Goal: Use online tool/utility: Utilize a website feature to perform a specific function

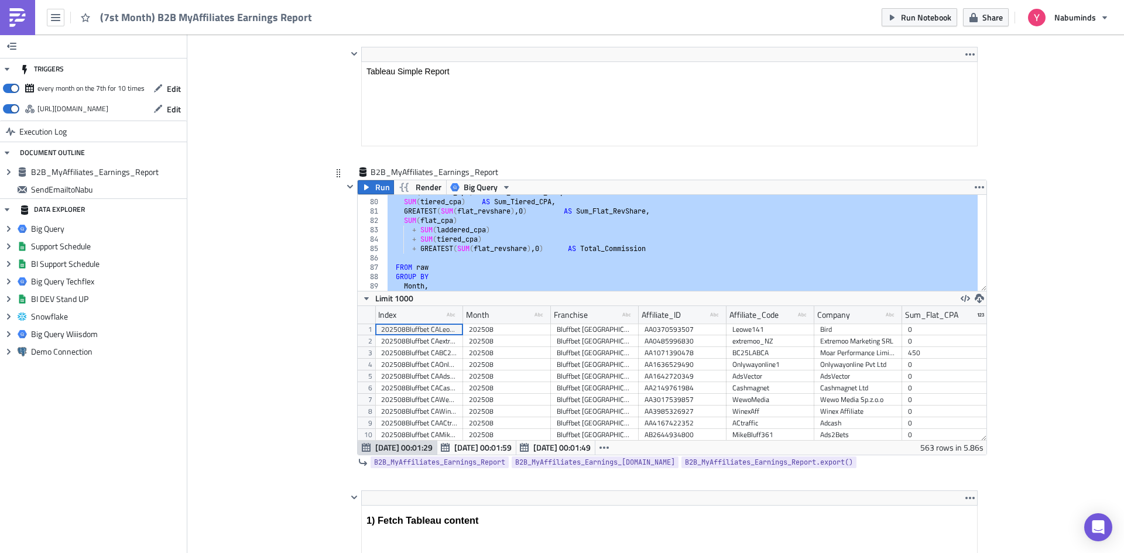
scroll to position [738, 0]
click at [620, 251] on div "SUM ( laddered_cpa ) AS Sum_Laddered_CPA , SUM ( tiered_cpa ) AS Sum_Tiered_CPA…" at bounding box center [681, 243] width 593 height 96
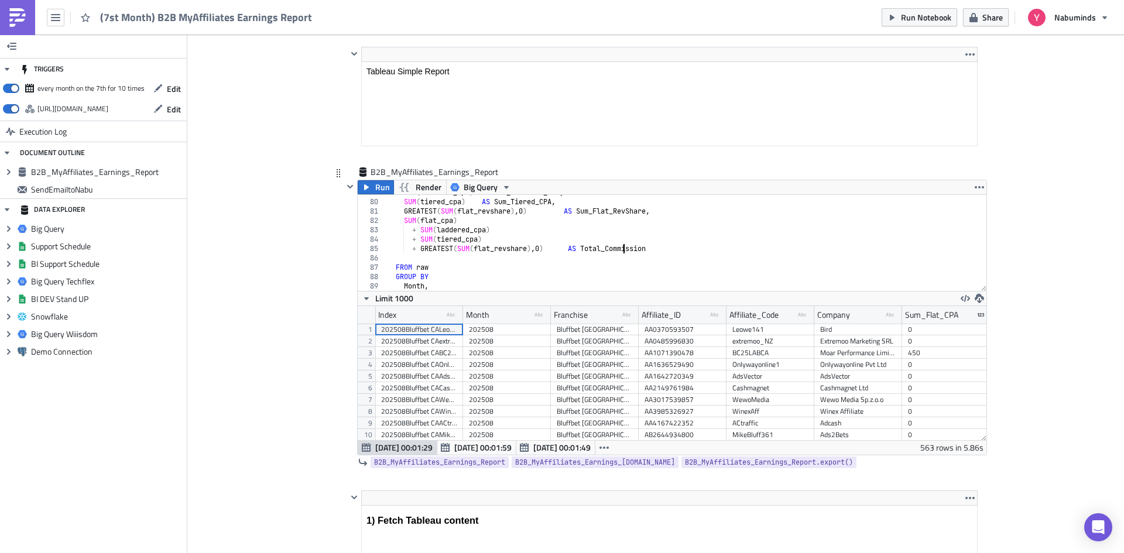
type textarea "Affiliate_Code;"
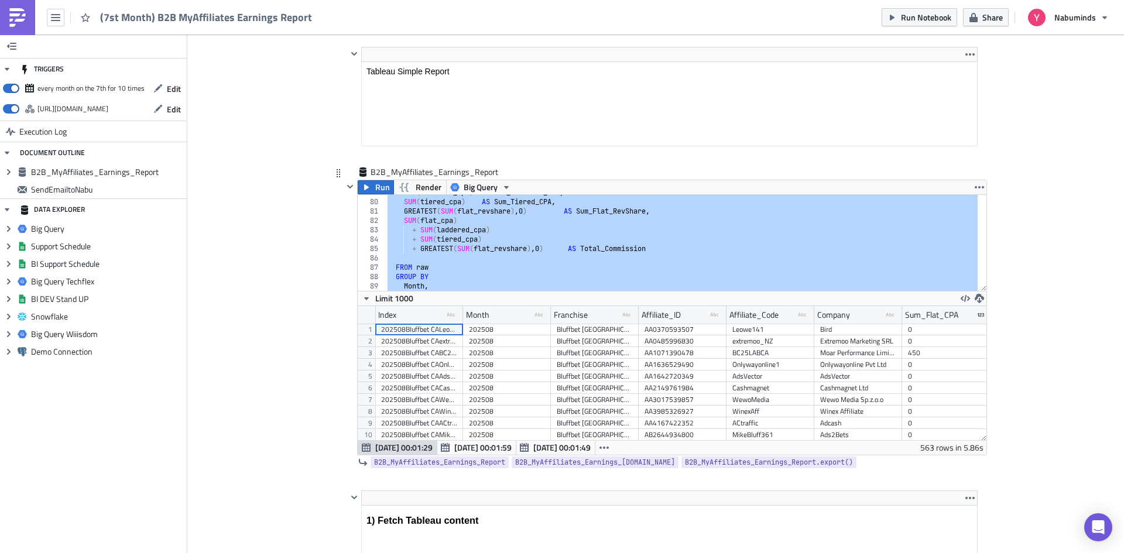
paste textarea
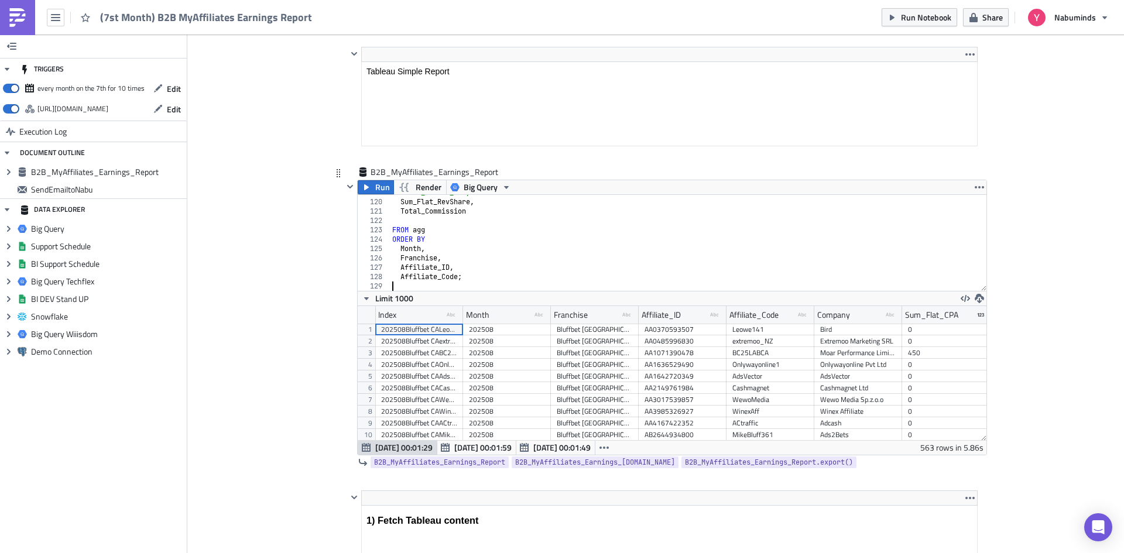
scroll to position [1113, 0]
click at [375, 193] on span "Run" at bounding box center [382, 187] width 15 height 14
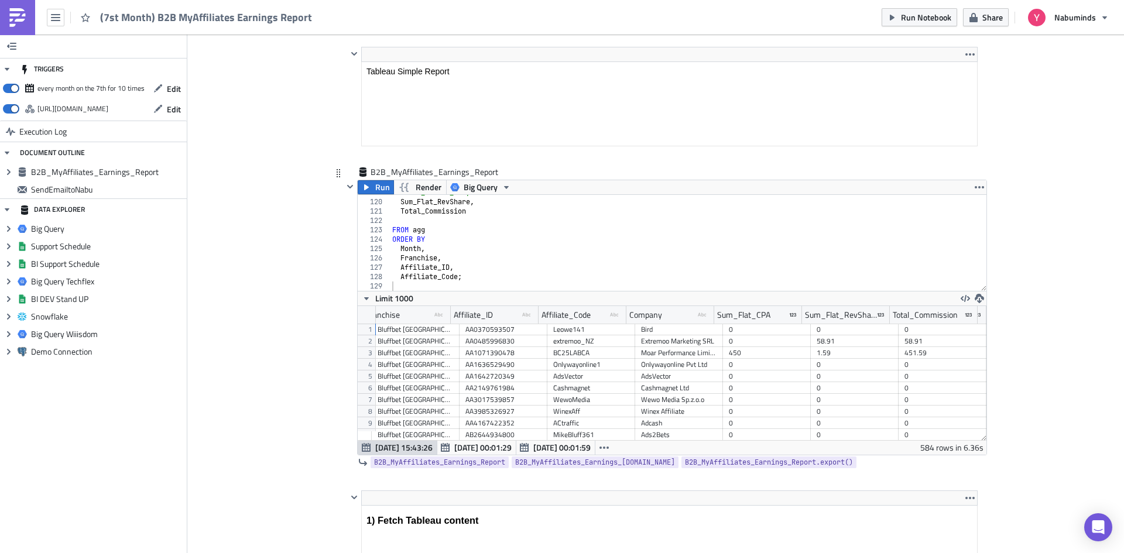
scroll to position [0, 188]
click at [481, 254] on div "-- Sum_Tiered_CPA, Sum_Flat_RevShare , Total_Commission FROM agg ORDER BY Month…" at bounding box center [684, 245] width 588 height 115
click at [484, 247] on div "-- Sum_Tiered_CPA, Sum_Flat_RevShare , Total_Commission FROM agg ORDER BY Month…" at bounding box center [684, 245] width 588 height 115
click at [479, 250] on div "-- Sum_Tiered_CPA, Sum_Flat_RevShare , Total_Commission FROM agg ORDER BY Month…" at bounding box center [684, 245] width 588 height 115
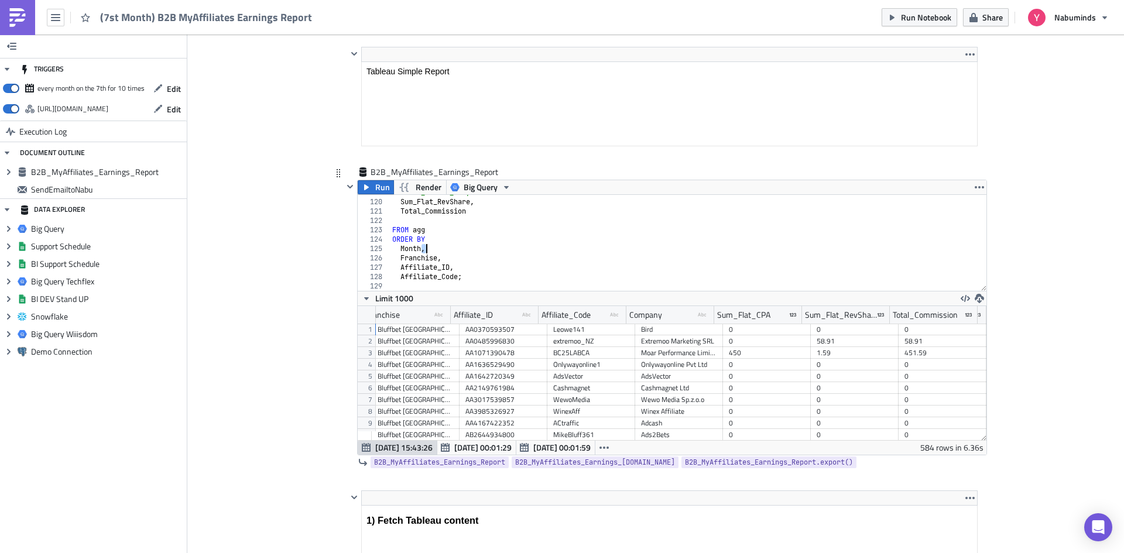
click at [579, 247] on div "-- Sum_Tiered_CPA, Sum_Flat_RevShare , Total_Commission FROM agg ORDER BY Month…" at bounding box center [684, 243] width 588 height 96
click at [558, 233] on div "-- Sum_Tiered_CPA, Sum_Flat_RevShare , Total_Commission FROM agg ORDER BY Month…" at bounding box center [684, 245] width 588 height 115
click at [531, 252] on div "-- Sum_Tiered_CPA, Sum_Flat_RevShare , Total_Commission FROM agg ORDER BY Month…" at bounding box center [684, 245] width 588 height 115
click at [531, 247] on div "-- Sum_Tiered_CPA, Sum_Flat_RevShare , Total_Commission FROM agg ORDER BY Month…" at bounding box center [684, 245] width 588 height 115
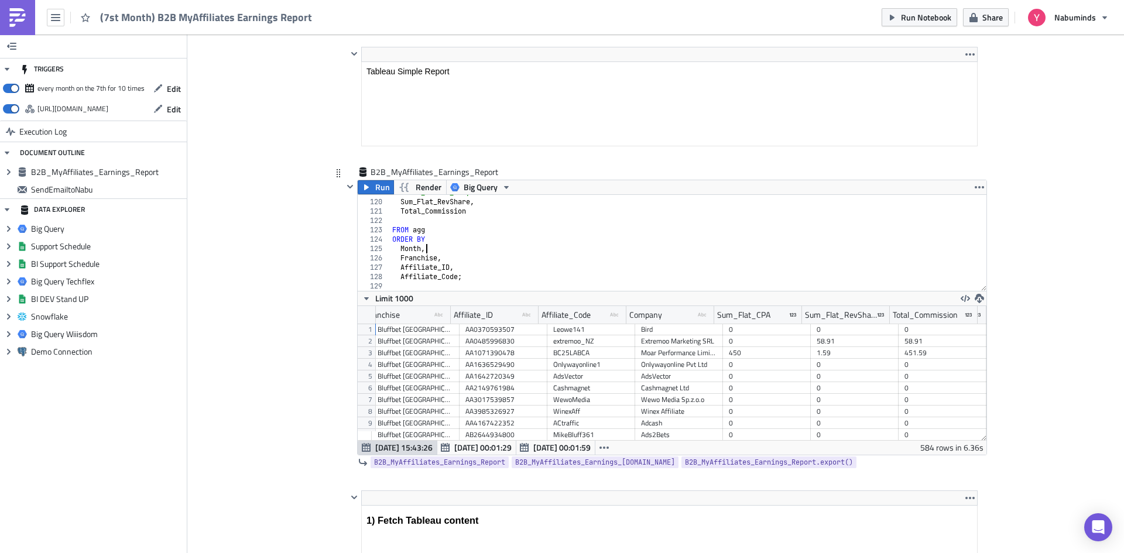
type textarea "Affiliate_Code;"
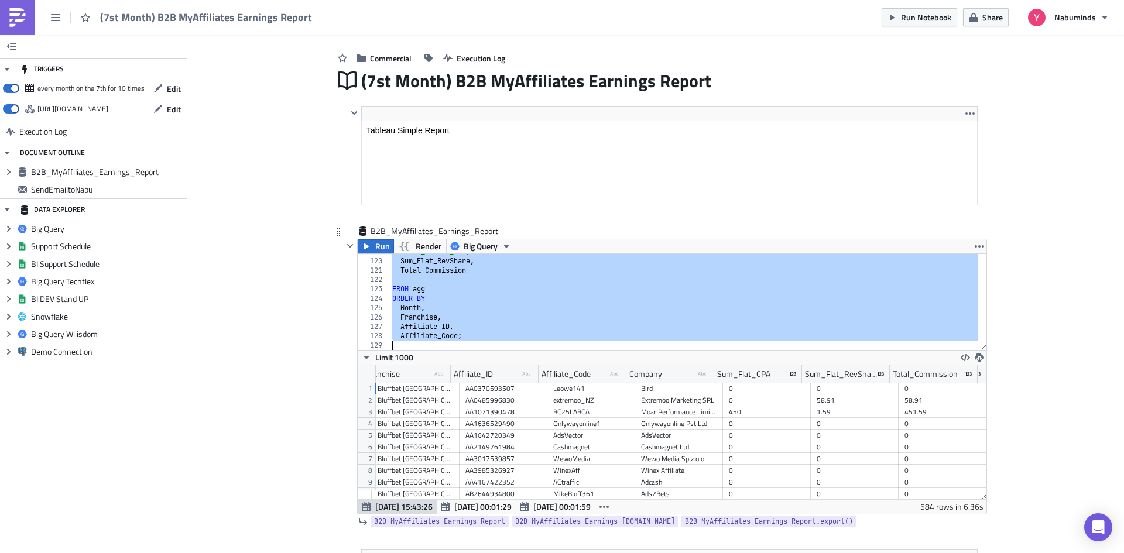
scroll to position [176, 0]
click at [420, 248] on span "Render" at bounding box center [429, 246] width 26 height 14
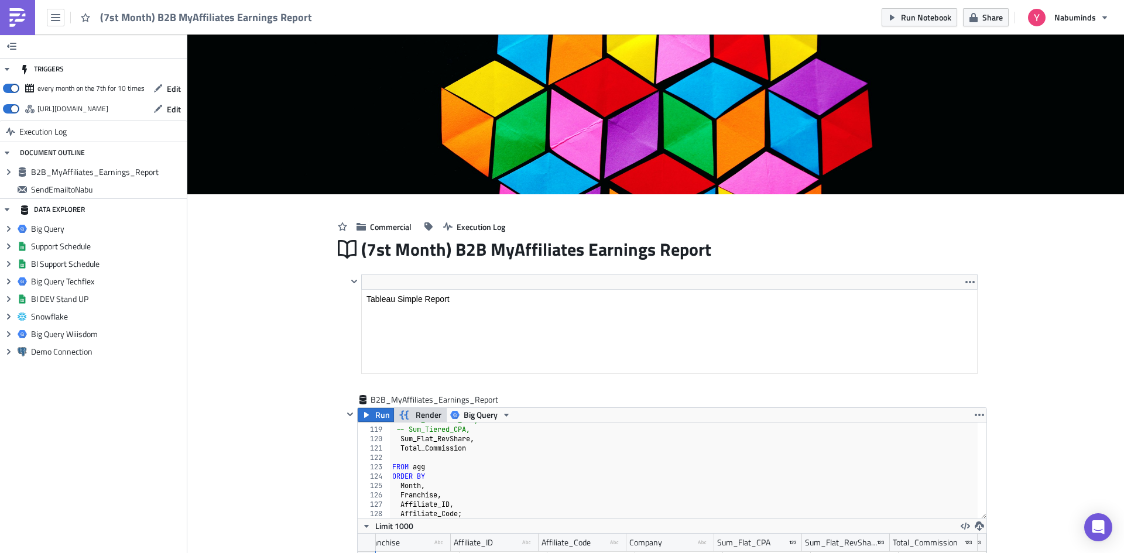
scroll to position [0, 0]
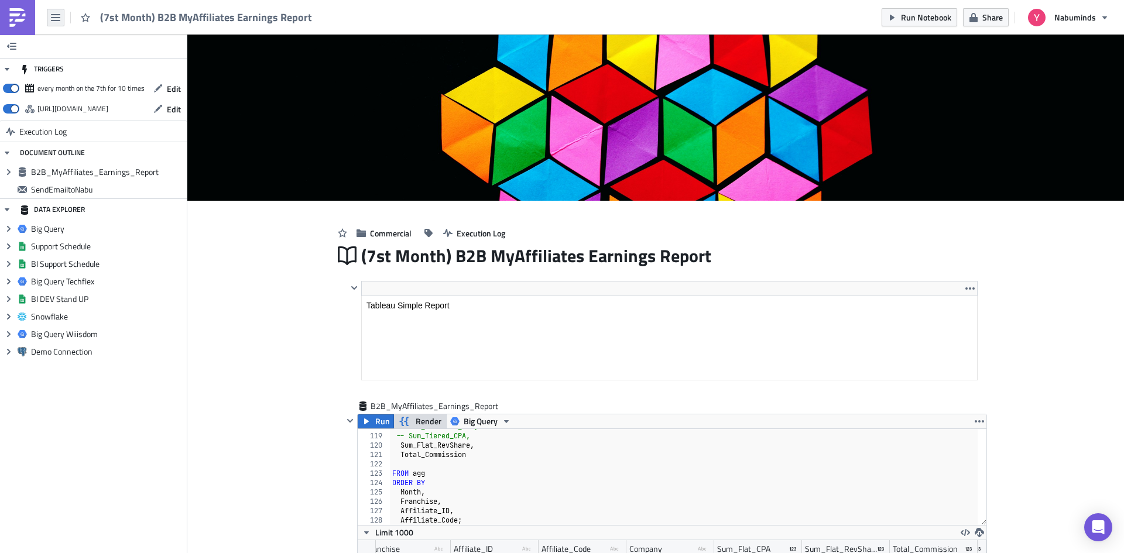
click at [56, 19] on icon "button" at bounding box center [55, 17] width 9 height 9
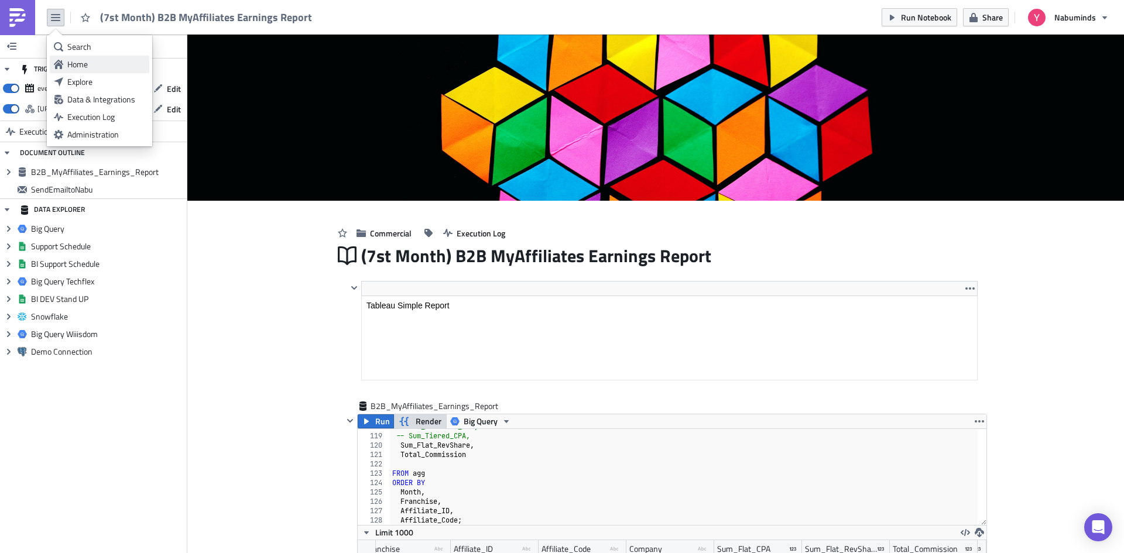
click at [83, 59] on div "Home" at bounding box center [106, 65] width 78 height 12
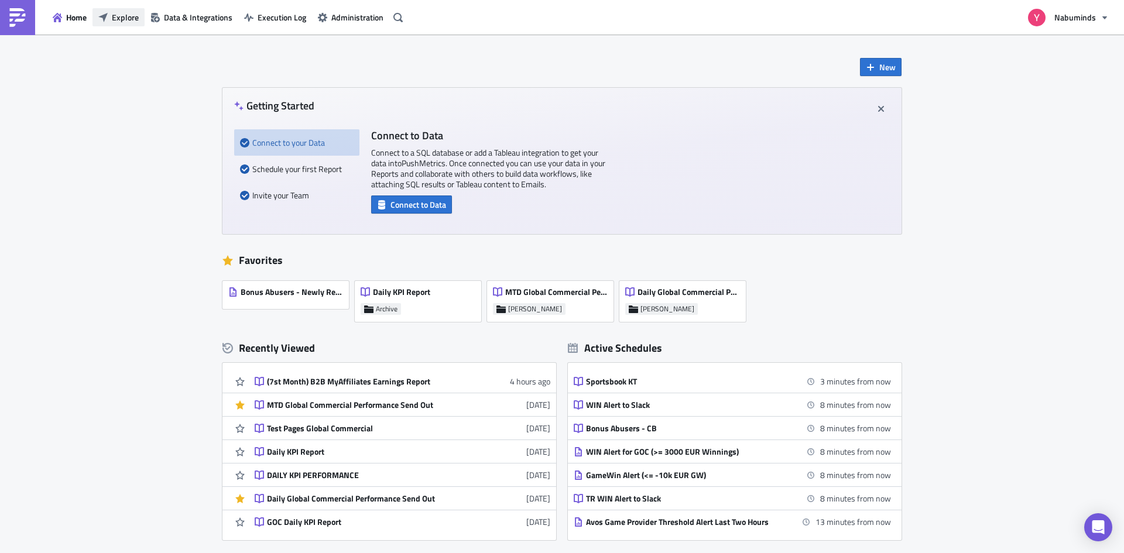
click at [119, 21] on span "Explore" at bounding box center [125, 17] width 27 height 12
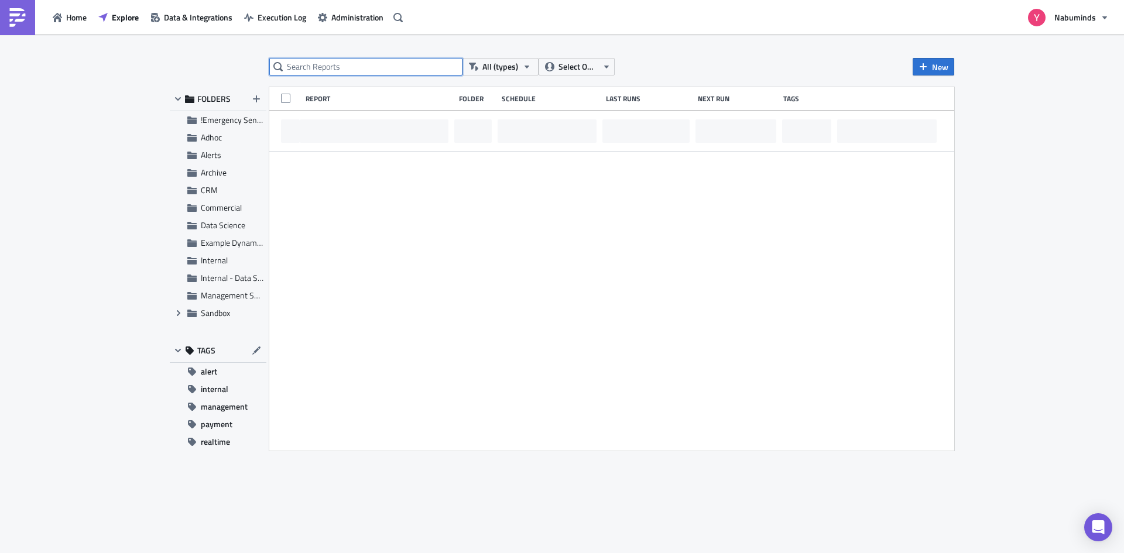
click at [300, 68] on input "text" at bounding box center [365, 67] width 193 height 18
type input "B2B"
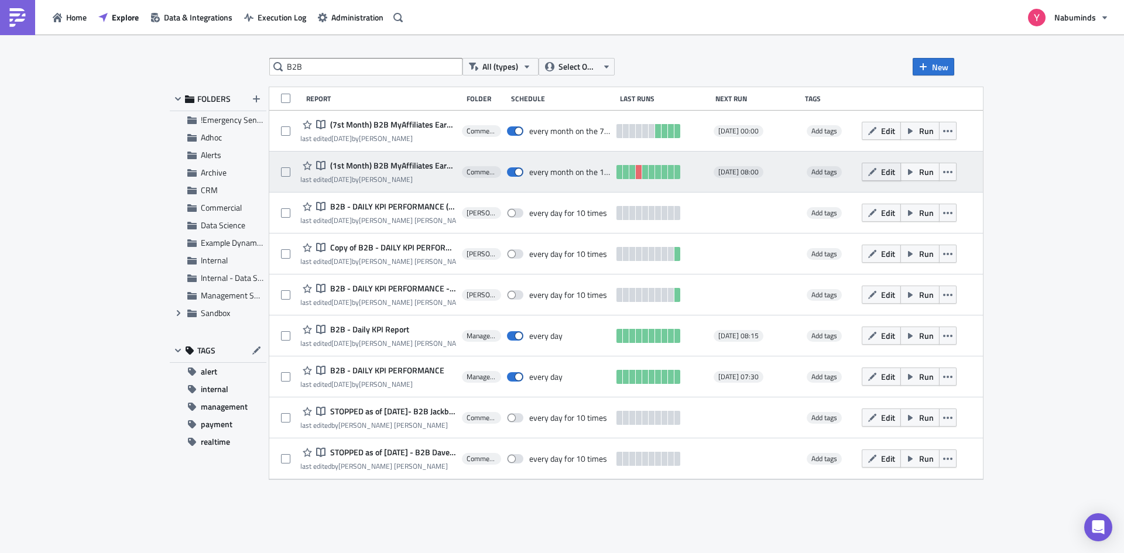
click at [893, 172] on span "Edit" at bounding box center [888, 172] width 14 height 12
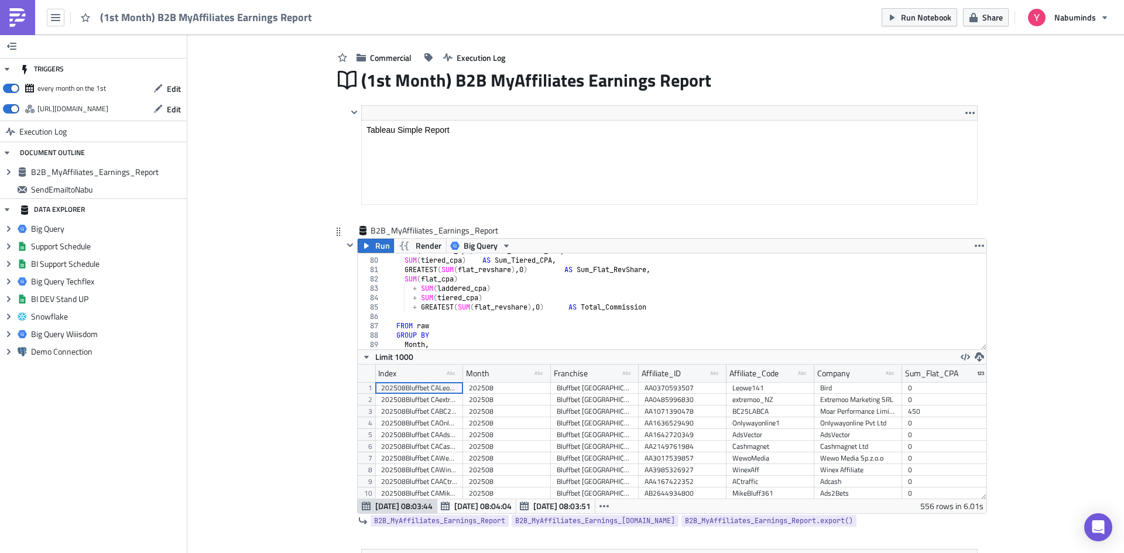
scroll to position [703, 0]
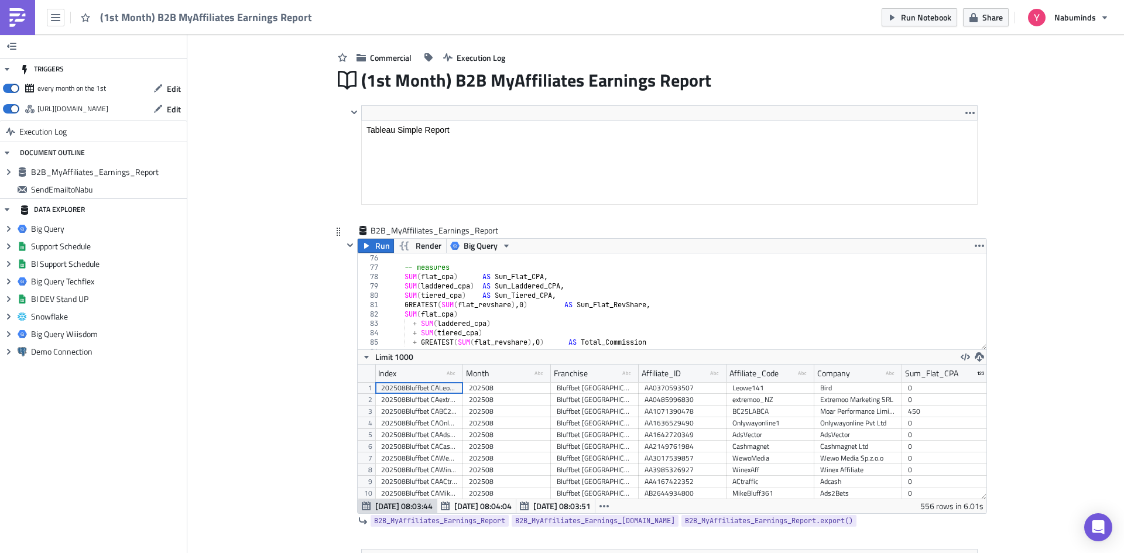
click at [592, 305] on div "-- measures SUM ( flat_cpa ) AS Sum_Flat_CPA , SUM ( laddered_cpa ) AS Sum_Ladd…" at bounding box center [682, 311] width 592 height 115
type textarea "Affiliate_Code;"
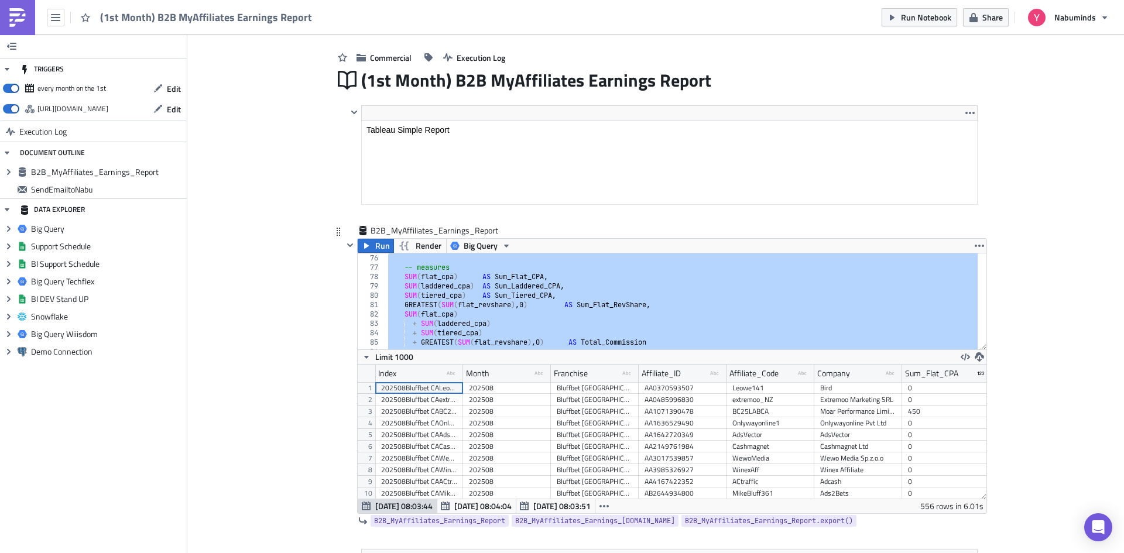
paste textarea
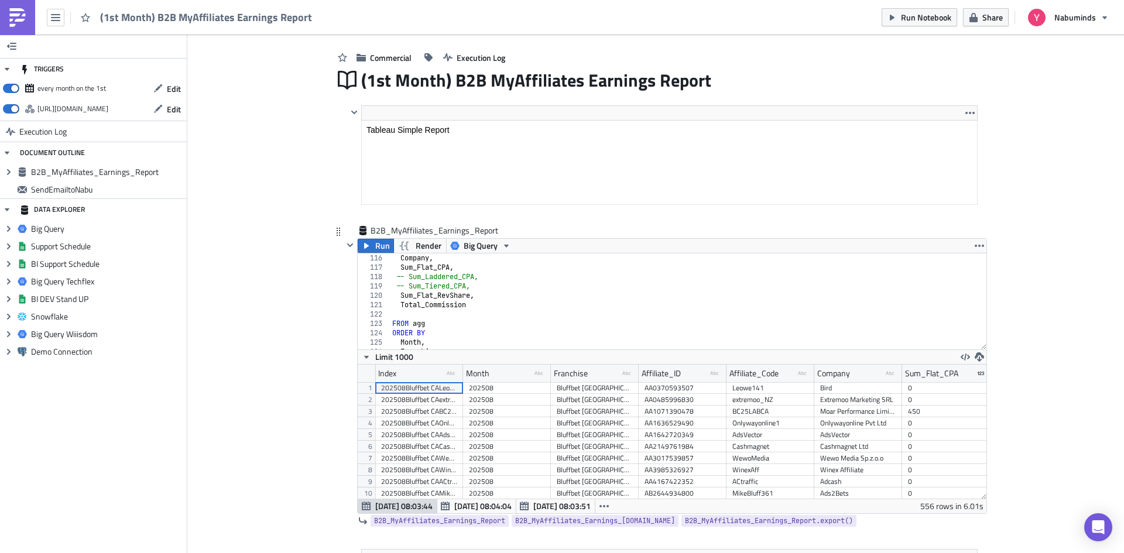
scroll to position [1078, 0]
click at [416, 247] on span "Render" at bounding box center [429, 246] width 26 height 14
click at [365, 245] on icon "button" at bounding box center [366, 245] width 9 height 9
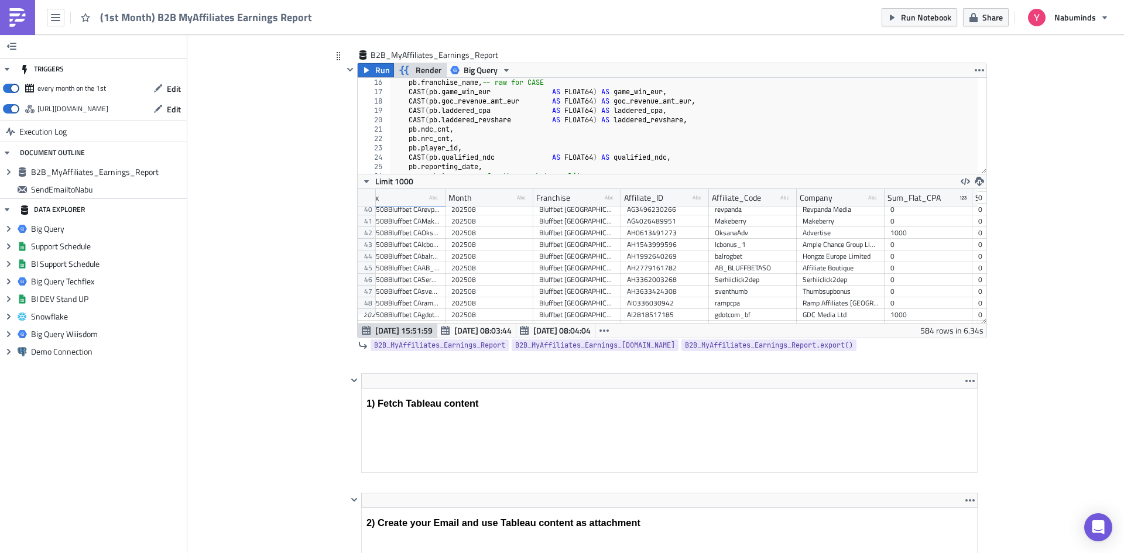
scroll to position [0, 0]
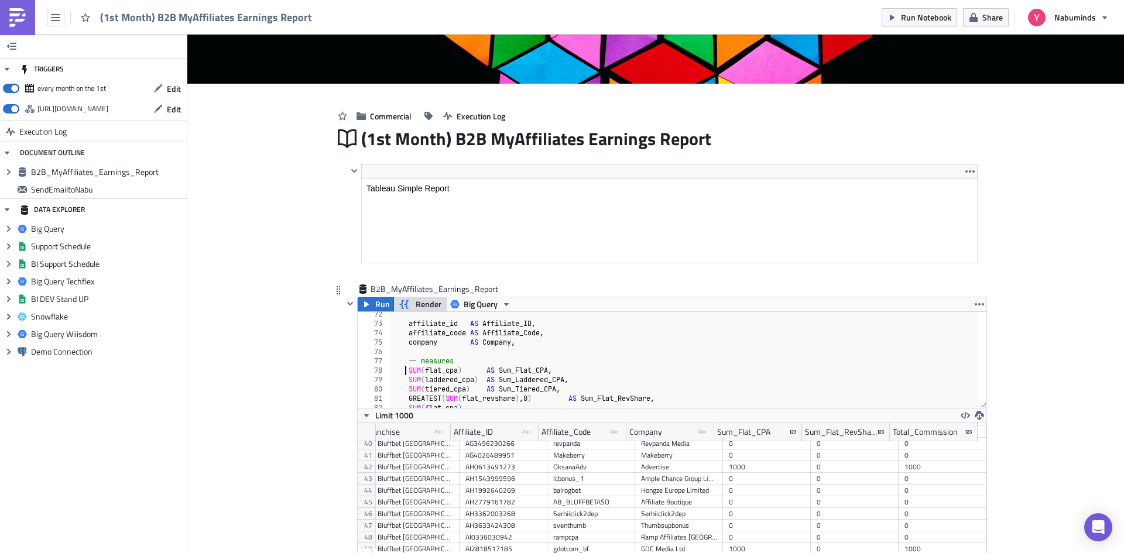
click at [399, 372] on div "affiliate_id AS Affiliate_ID , affiliate_code AS Affiliate_Code , company AS Co…" at bounding box center [684, 367] width 588 height 115
click at [469, 370] on div "affiliate_id AS Affiliate_ID , affiliate_code AS Affiliate_Code , company AS Co…" at bounding box center [684, 367] width 588 height 115
click at [415, 380] on div "affiliate_id AS Affiliate_ID , affiliate_code AS Affiliate_Code , company AS Co…" at bounding box center [684, 367] width 588 height 115
click at [416, 307] on span "Render" at bounding box center [429, 305] width 26 height 14
click at [399, 370] on div "affiliate_id AS Affiliate_ID , affiliate_code AS Affiliate_Code , company AS Co…" at bounding box center [681, 367] width 593 height 115
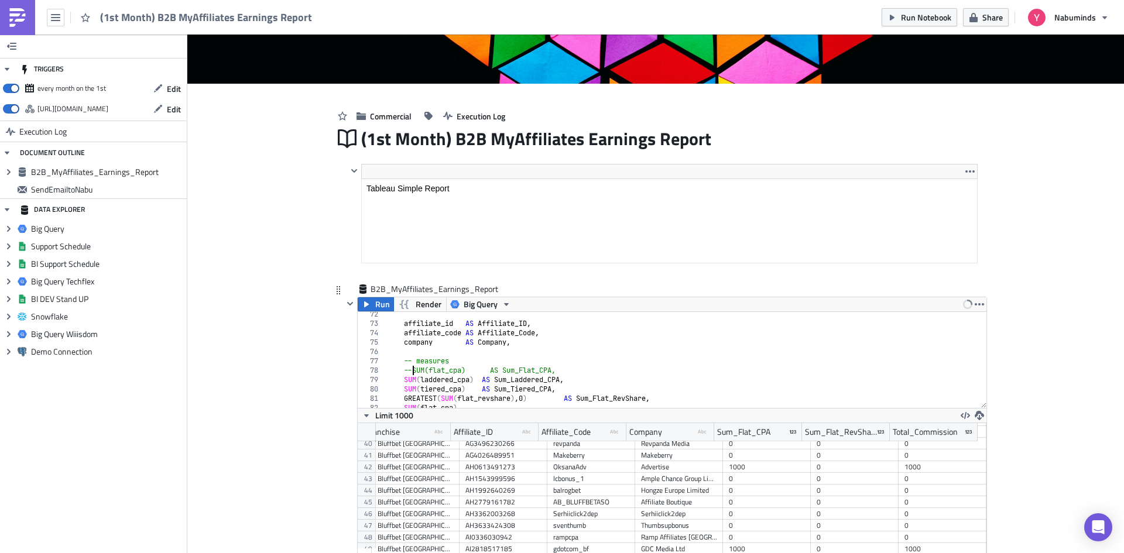
click at [399, 381] on div "affiliate_id AS Affiliate_ID , affiliate_code AS Affiliate_Code , company AS Co…" at bounding box center [681, 367] width 593 height 115
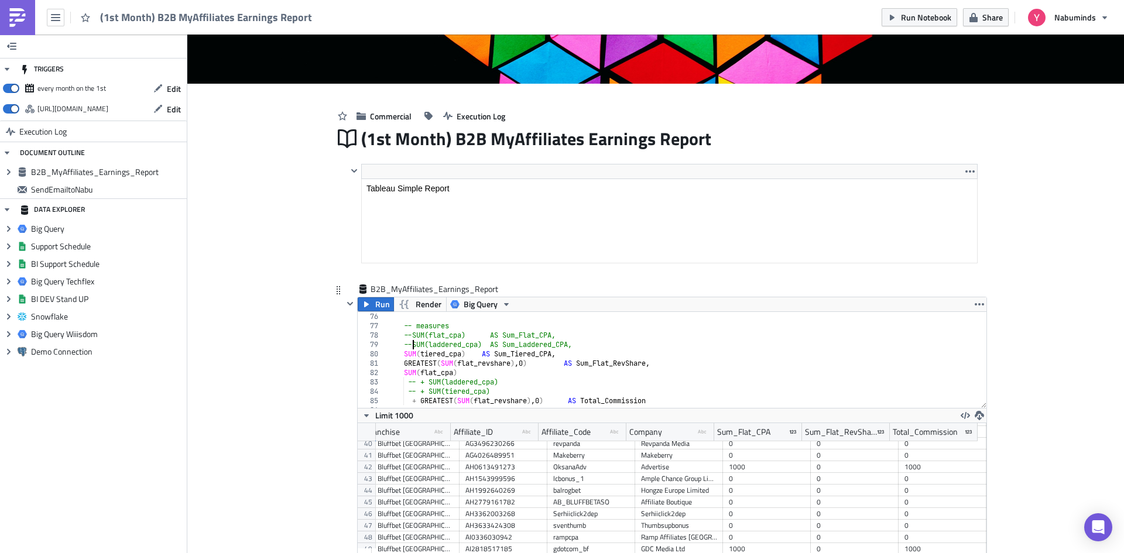
click at [411, 335] on div "-- measures --SUM(flat_cpa) AS Sum_Flat_CPA, --SUM(laddered_cpa) AS Sum_Laddere…" at bounding box center [681, 369] width 593 height 115
click at [407, 336] on div "-- measures --SUM(flat_cpa) AS Sum_Flat_CPA, --SUM(laddered_cpa) AS Sum_Laddere…" at bounding box center [681, 369] width 593 height 115
click at [399, 354] on div "-- measures SUM ( flat_cpa ) AS Sum_Flat_CPA , --SUM(laddered_cpa) AS Sum_Ladde…" at bounding box center [681, 369] width 593 height 115
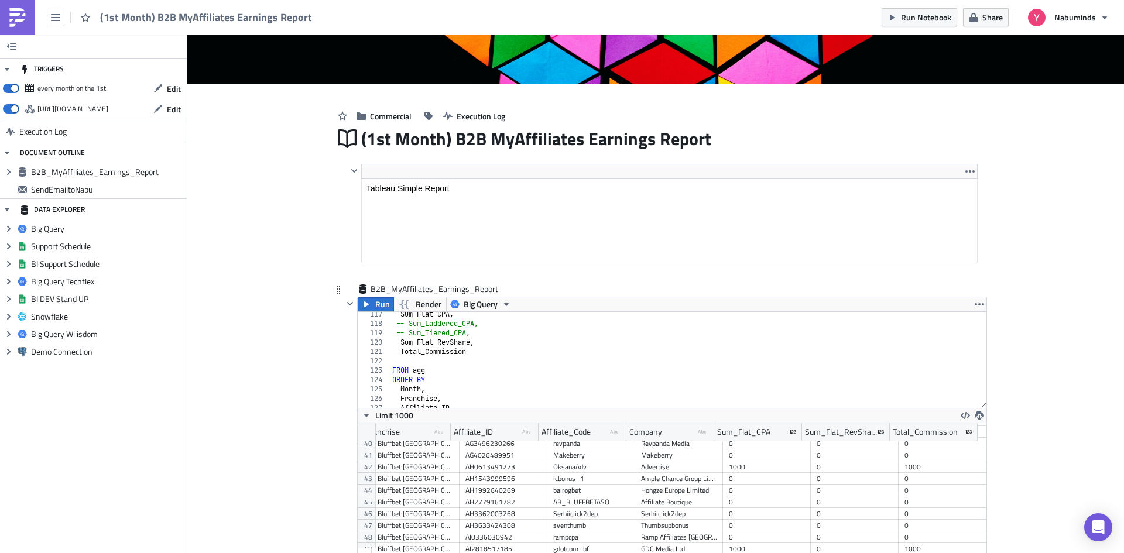
scroll to position [1113, 0]
type textarea "--SUM(tiered_cpa) AS Sum_Tiered_CPA,"
click at [410, 305] on button "Render" at bounding box center [420, 305] width 53 height 14
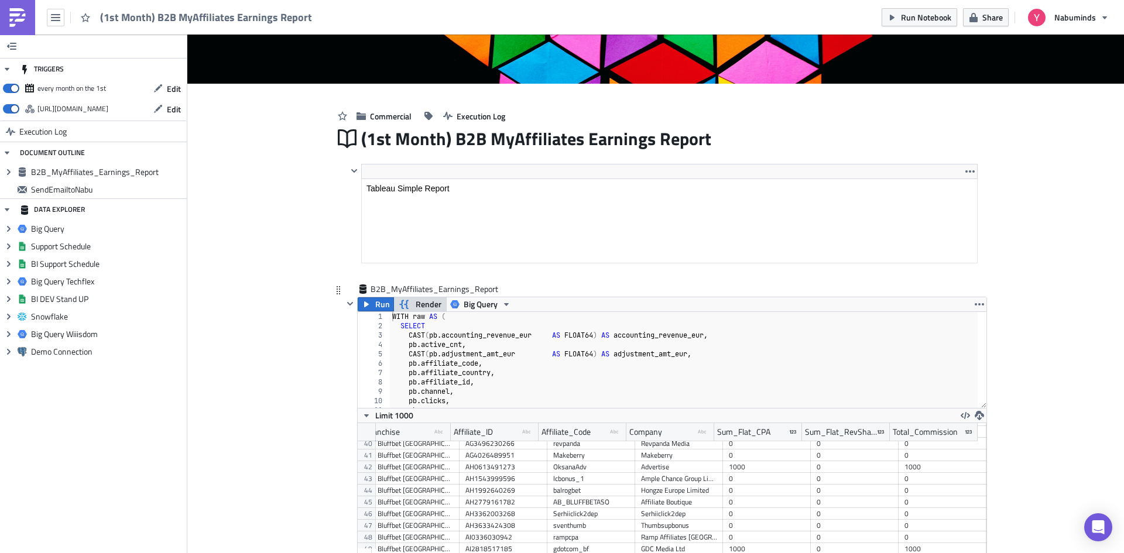
scroll to position [0, 0]
click at [377, 302] on span "Run" at bounding box center [382, 305] width 15 height 14
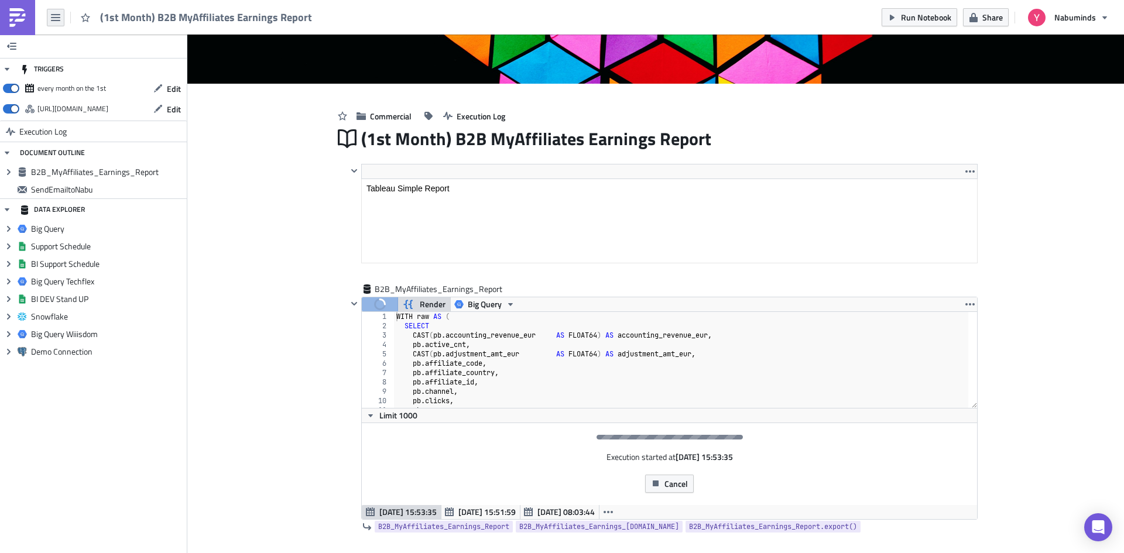
click at [61, 20] on button "button" at bounding box center [56, 18] width 18 height 18
click at [90, 61] on div "Home" at bounding box center [106, 65] width 78 height 12
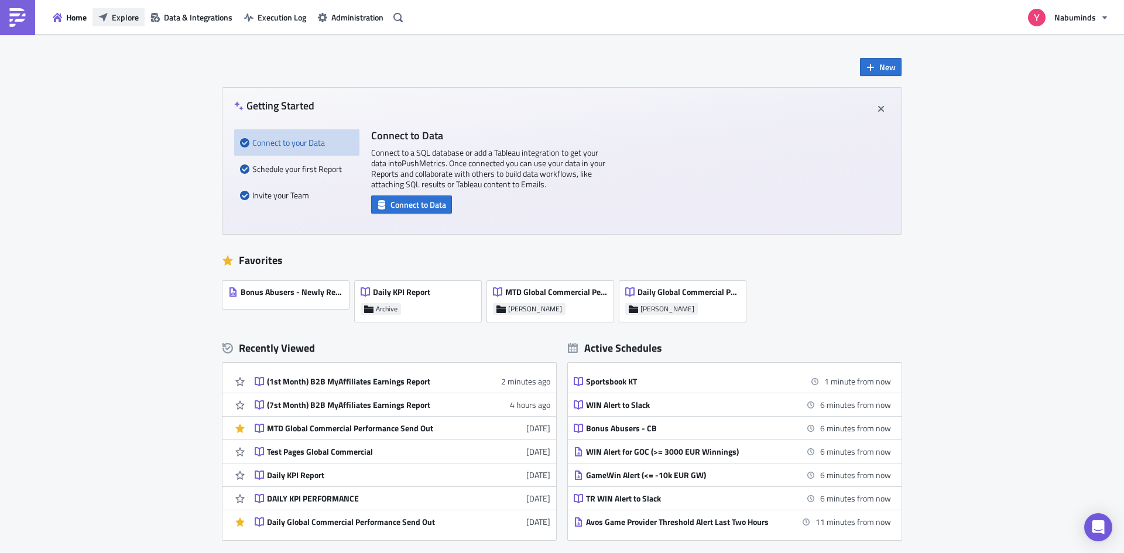
click at [121, 16] on span "Explore" at bounding box center [125, 17] width 27 height 12
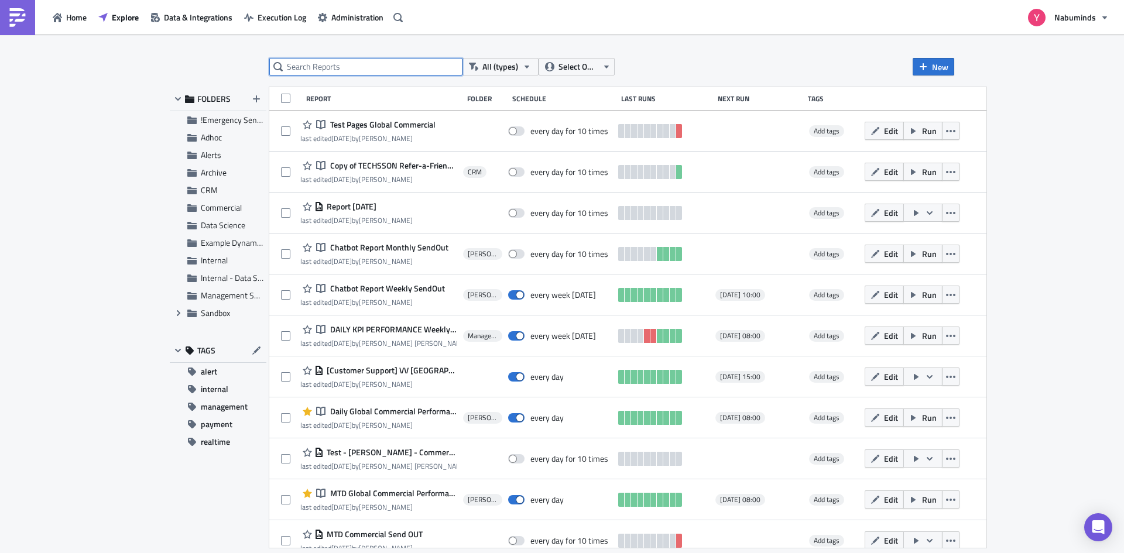
click at [350, 71] on input "text" at bounding box center [365, 67] width 193 height 18
type input "V"
type input "B2B"
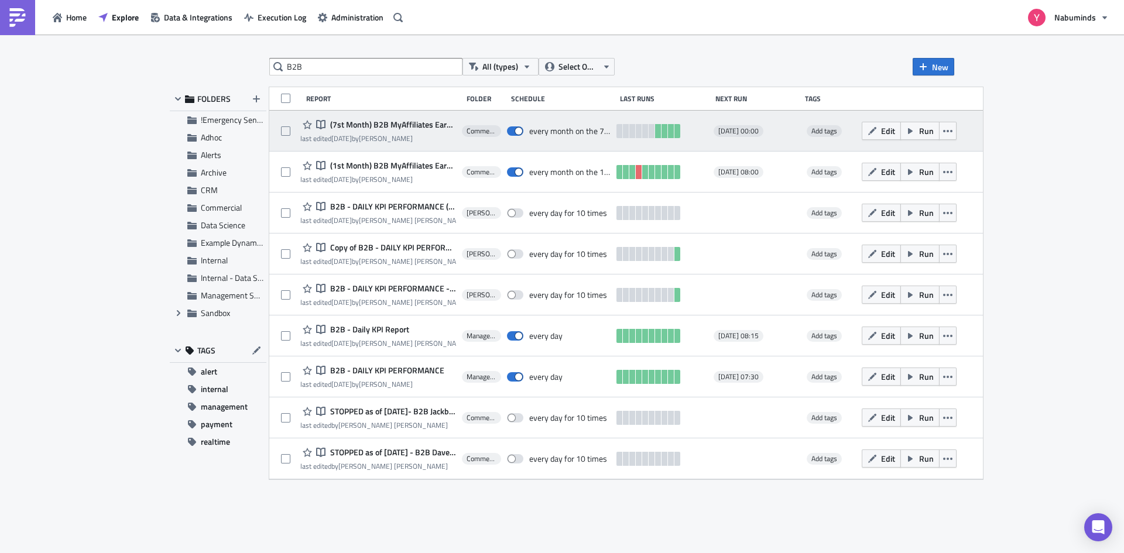
click at [386, 131] on div "Notebook (7st Month) B2B MyAffiliates Earnings Report" at bounding box center [378, 125] width 156 height 14
click at [877, 131] on icon "button" at bounding box center [872, 131] width 9 height 9
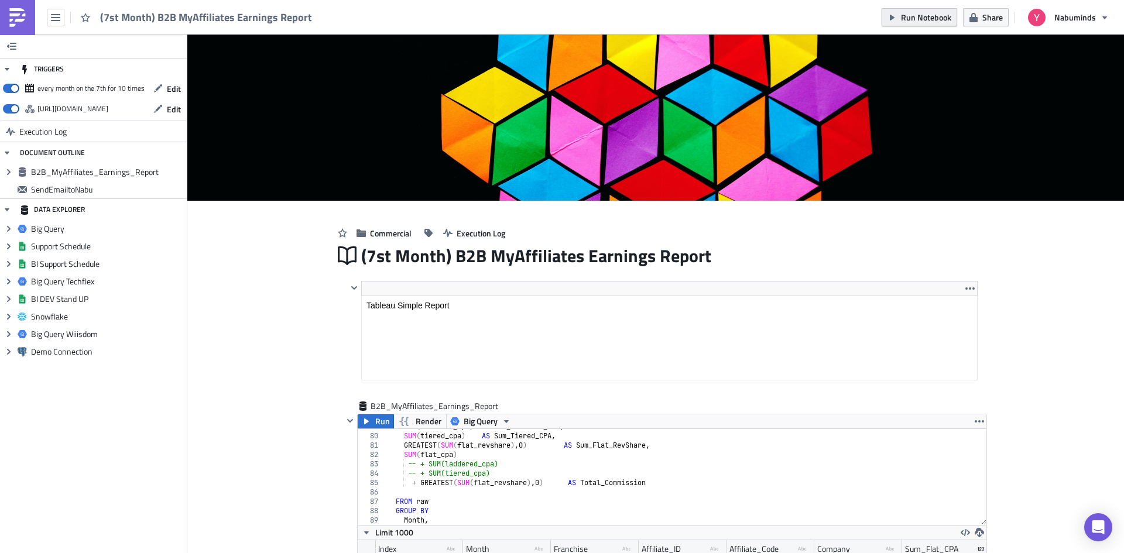
click at [931, 18] on span "Run Notebook" at bounding box center [926, 17] width 50 height 12
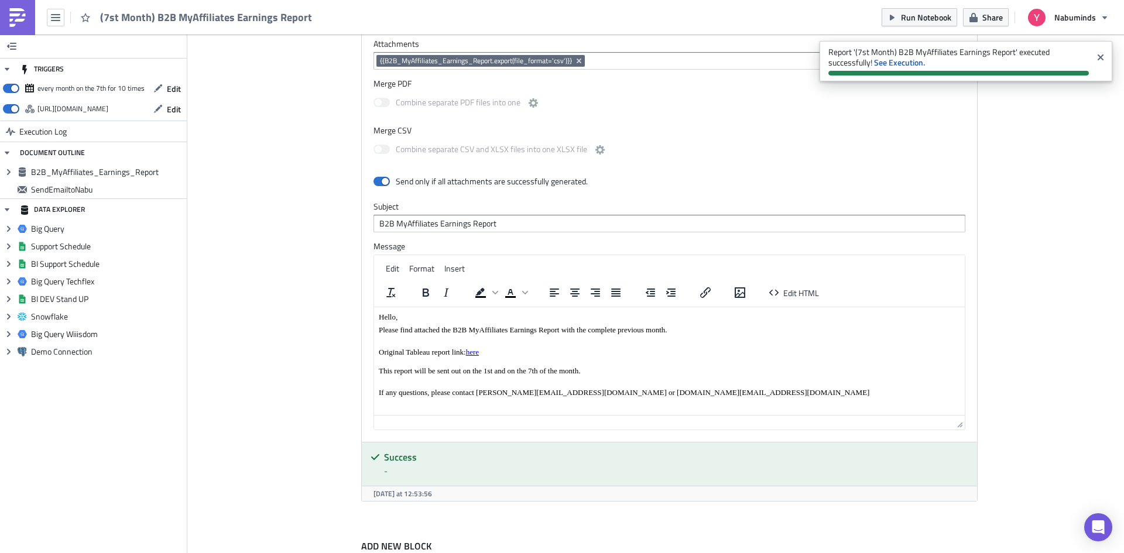
scroll to position [1174, 0]
